Goal: Complete application form

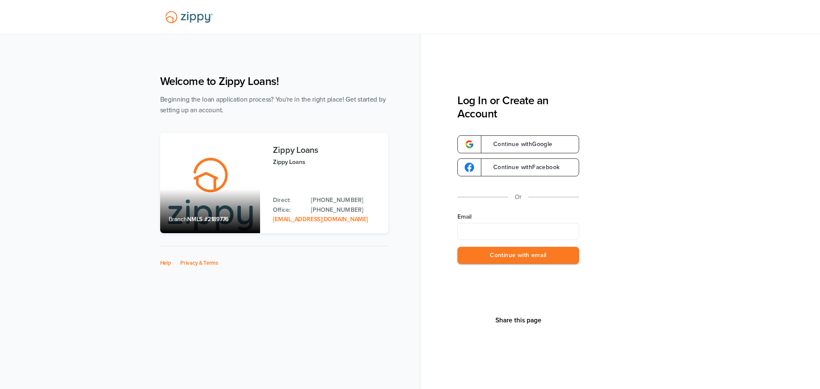
click at [479, 231] on input "Email" at bounding box center [519, 231] width 122 height 17
type input "**********"
click at [505, 260] on button "Continue with email" at bounding box center [519, 256] width 122 height 18
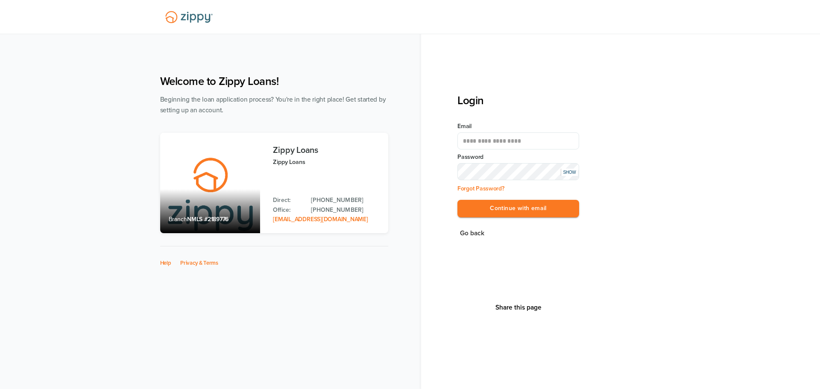
click at [458, 200] on button "Continue with email" at bounding box center [519, 209] width 122 height 18
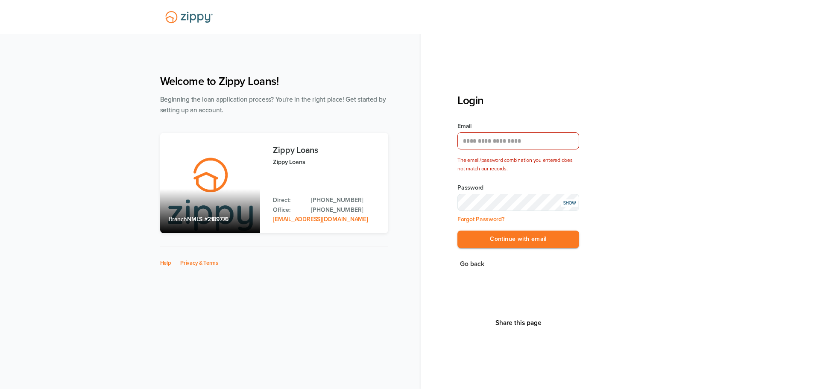
click at [569, 205] on div "SHOW" at bounding box center [569, 203] width 17 height 7
click at [520, 240] on button "Continue with email" at bounding box center [519, 240] width 122 height 18
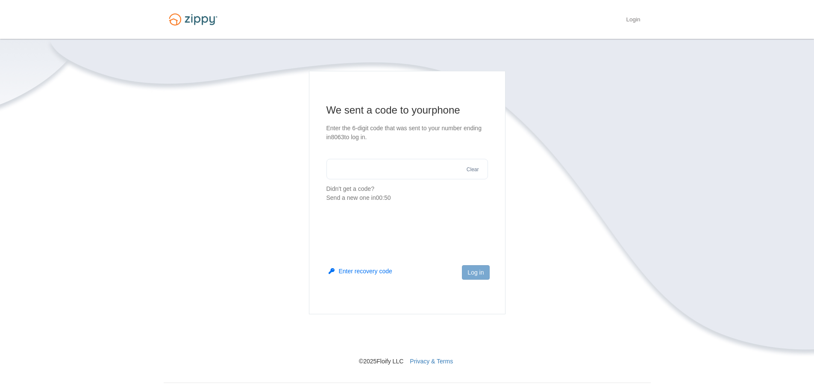
click at [386, 171] on input "text" at bounding box center [406, 169] width 161 height 21
type input "******"
click at [478, 271] on button "Log in" at bounding box center [475, 272] width 27 height 15
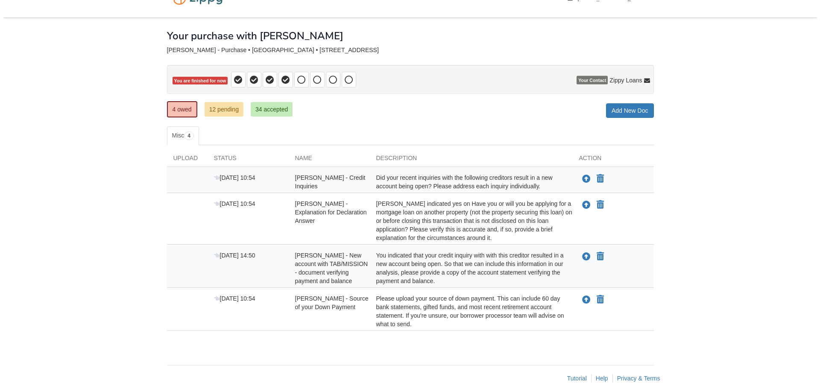
scroll to position [32, 0]
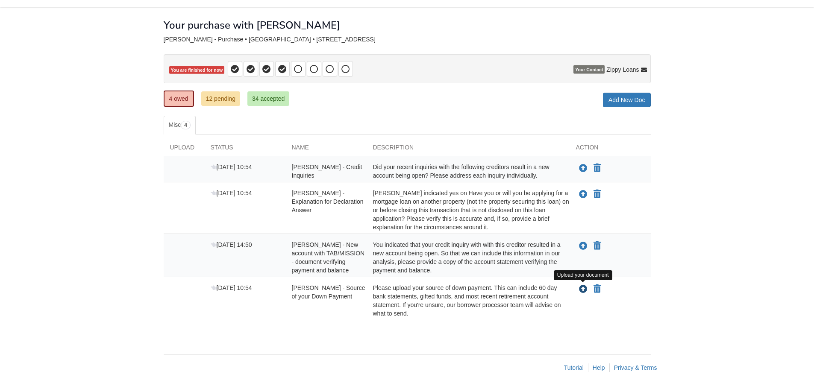
click at [582, 290] on icon "Upload Steven Craig - Source of your Down Payment" at bounding box center [583, 289] width 9 height 9
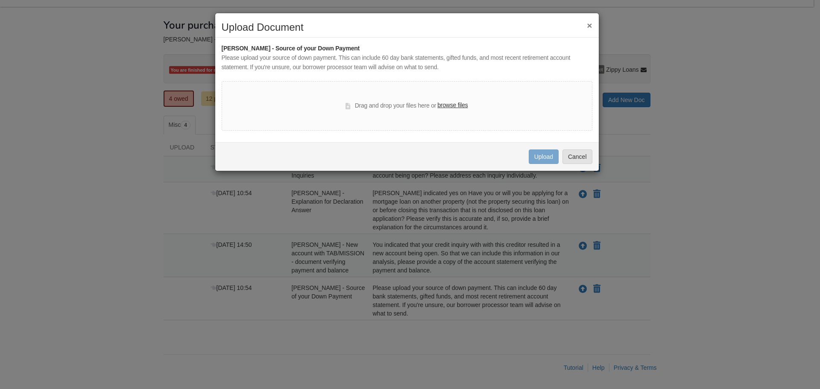
click at [443, 105] on label "browse files" at bounding box center [452, 105] width 30 height 9
click at [0, 0] on input "browse files" at bounding box center [0, 0] width 0 height 0
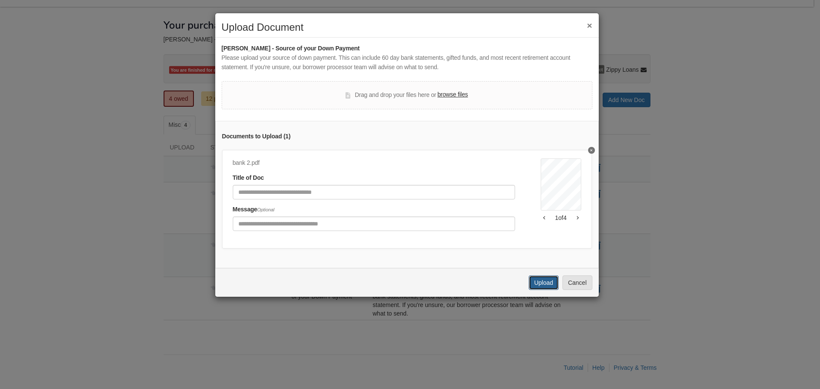
click at [542, 289] on button "Upload" at bounding box center [544, 283] width 30 height 15
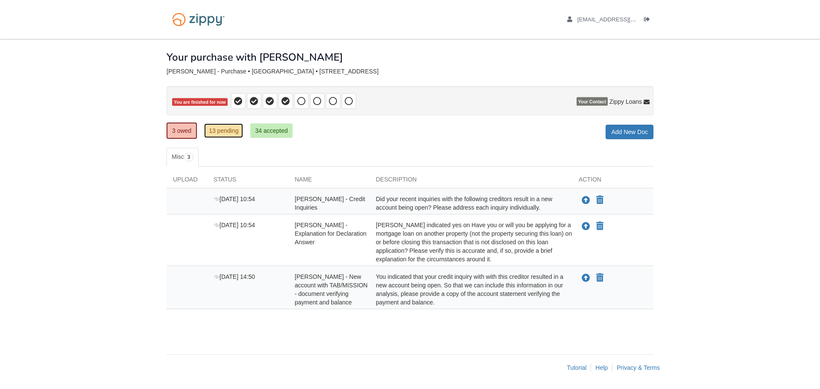
click at [219, 131] on link "13 pending" at bounding box center [223, 130] width 39 height 15
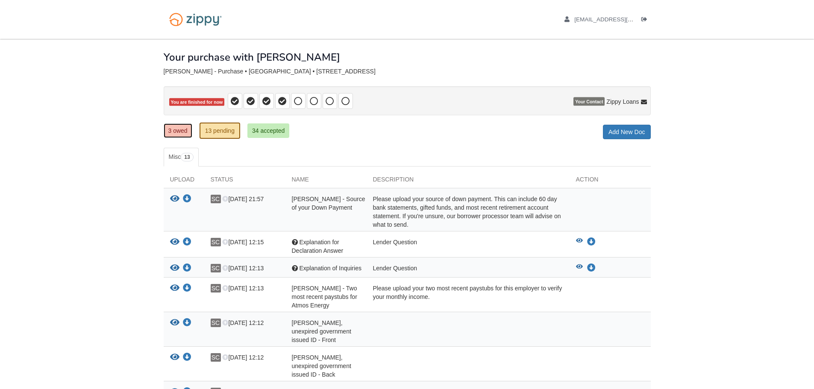
click at [173, 130] on link "3 owed" at bounding box center [178, 130] width 29 height 15
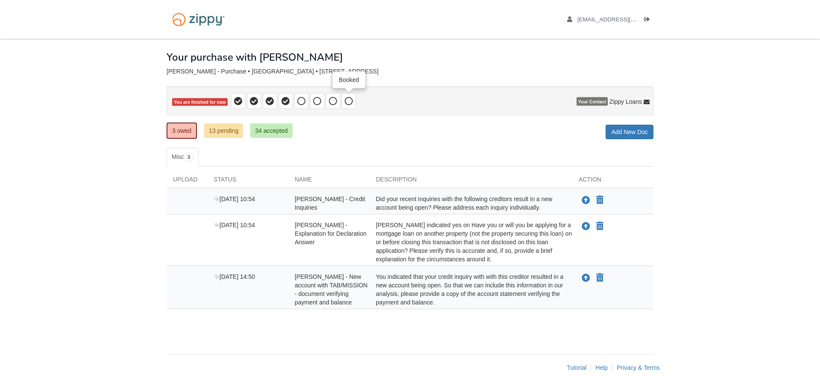
click at [347, 100] on icon at bounding box center [349, 101] width 9 height 9
